Goal: Transaction & Acquisition: Purchase product/service

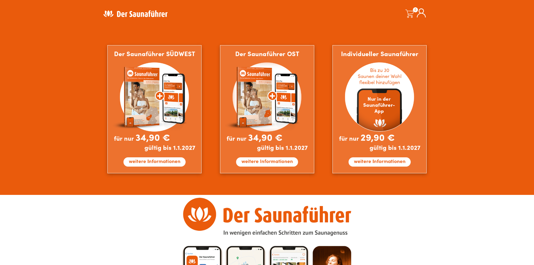
scroll to position [449, 0]
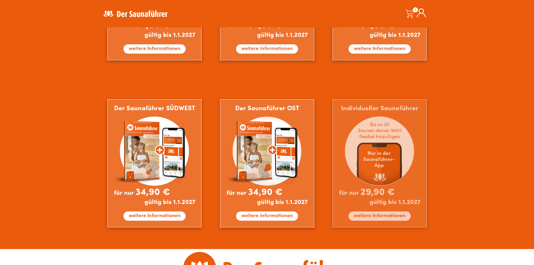
click at [374, 160] on img at bounding box center [380, 163] width 94 height 128
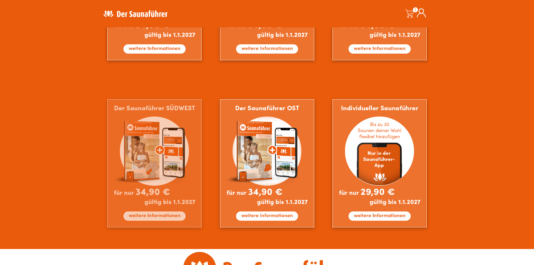
click at [146, 165] on img at bounding box center [154, 163] width 94 height 128
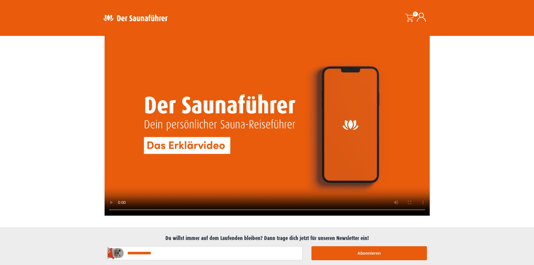
scroll to position [1333, 0]
